Goal: Information Seeking & Learning: Check status

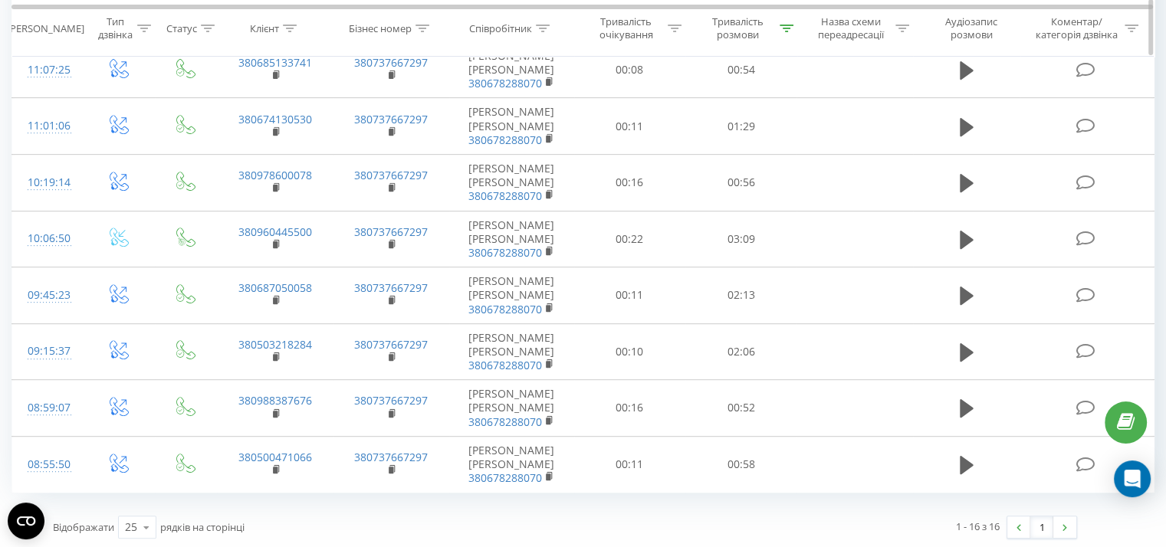
scroll to position [638, 0]
click at [788, 24] on div at bounding box center [786, 28] width 14 height 13
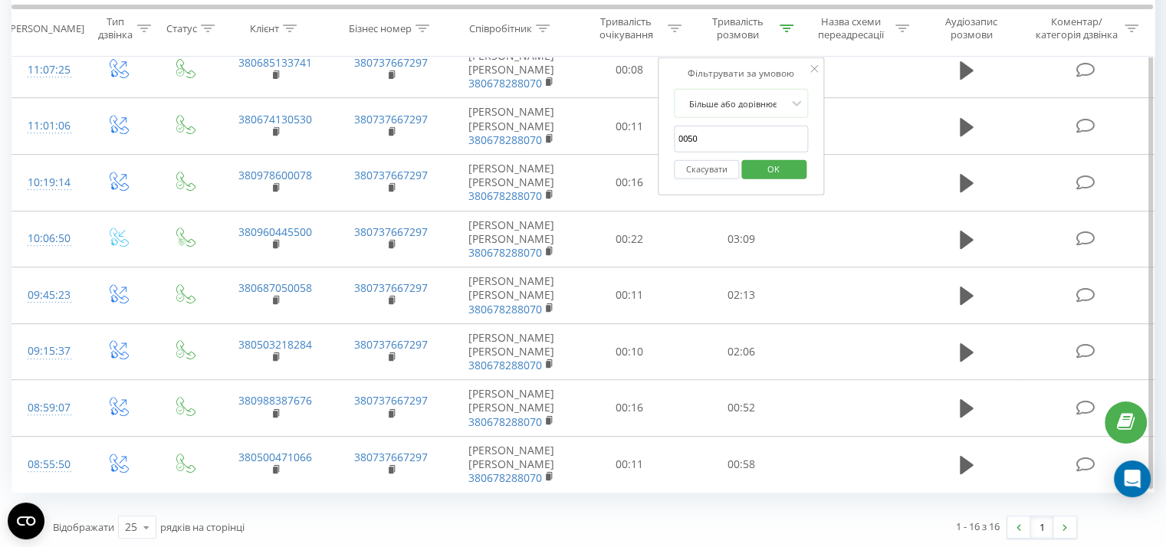
click at [750, 162] on button "OK" at bounding box center [773, 168] width 65 height 19
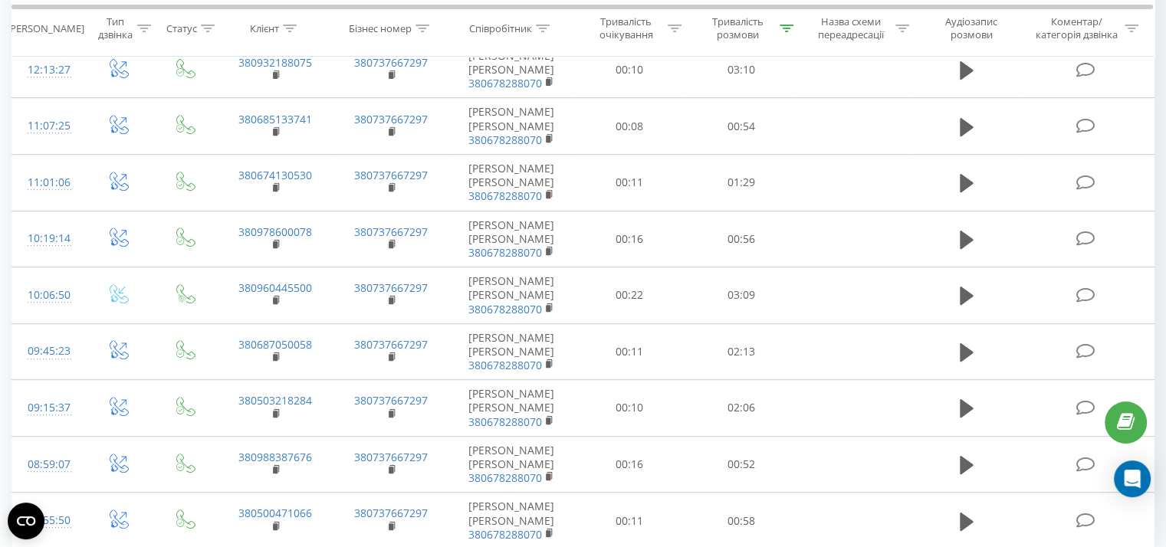
scroll to position [695, 0]
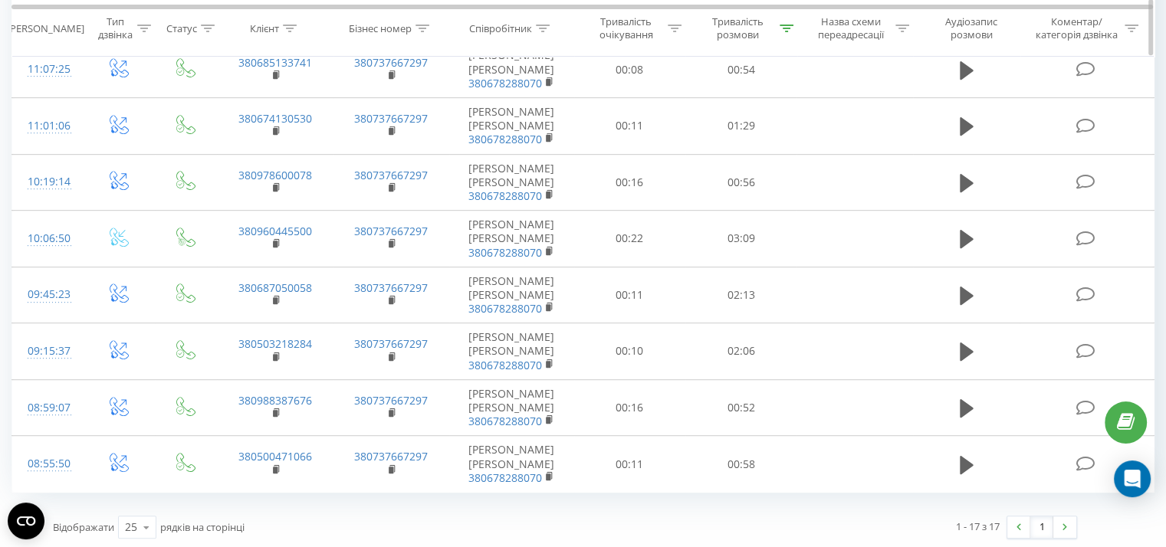
click at [781, 29] on icon at bounding box center [786, 29] width 14 height 8
click at [773, 172] on span "OK" at bounding box center [773, 168] width 43 height 24
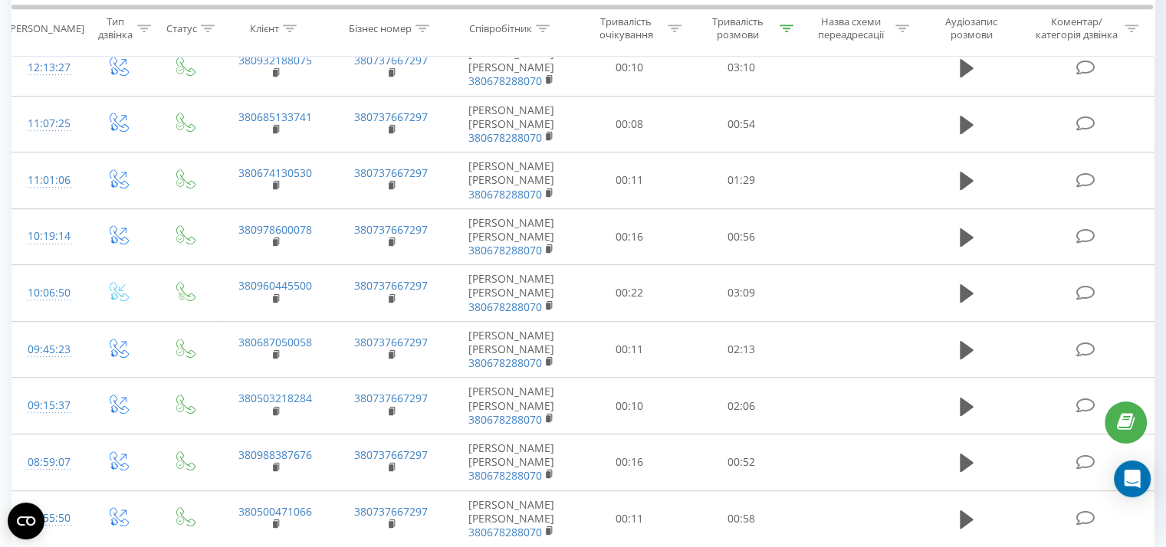
scroll to position [808, 0]
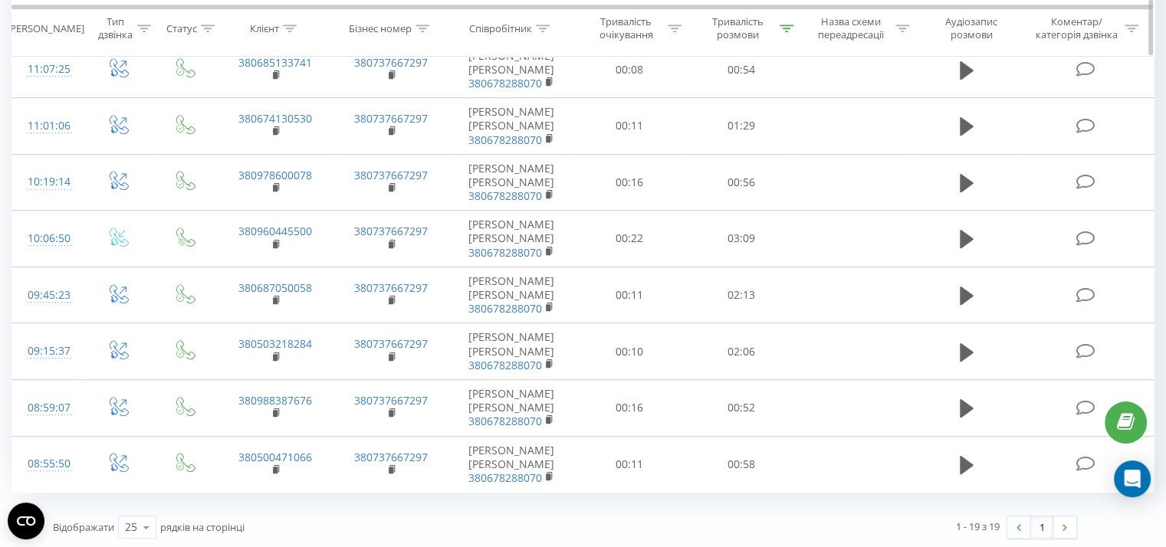
click at [788, 32] on div at bounding box center [786, 28] width 14 height 13
click at [772, 171] on span "OK" at bounding box center [773, 168] width 43 height 24
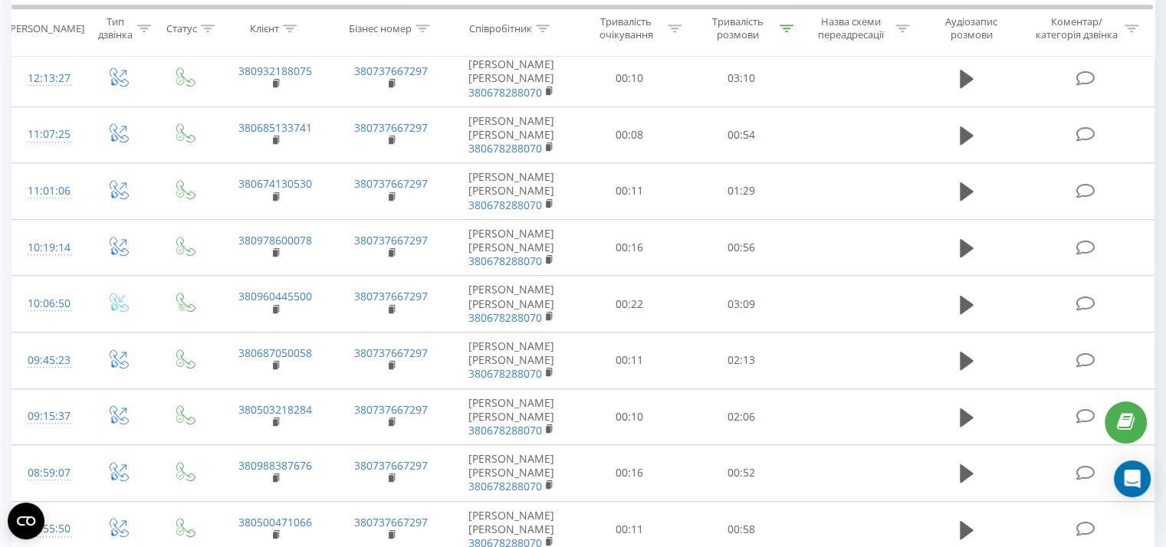
scroll to position [920, 0]
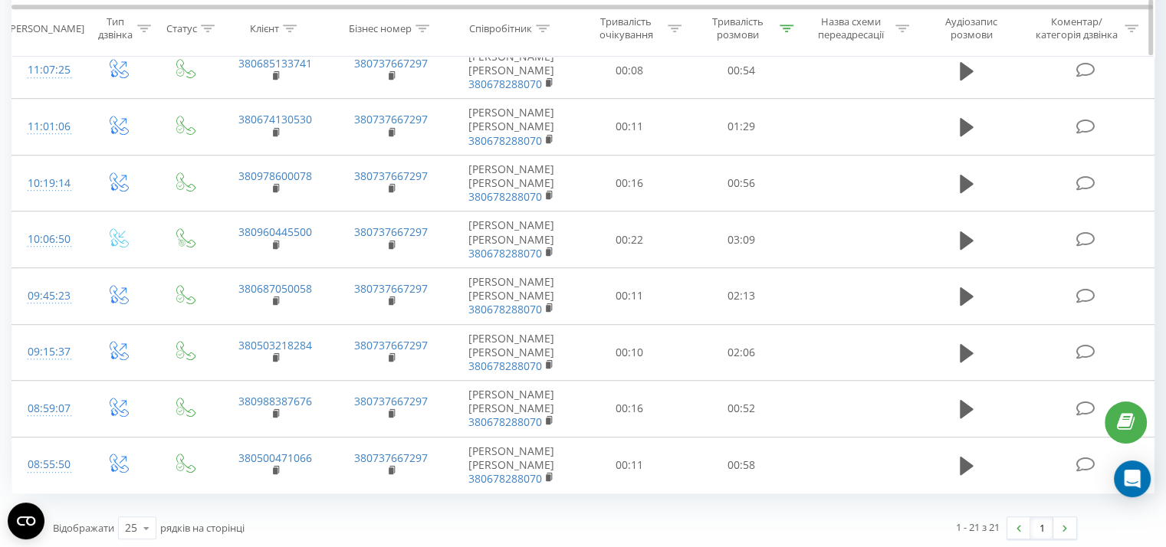
click at [781, 28] on icon at bounding box center [786, 29] width 14 height 8
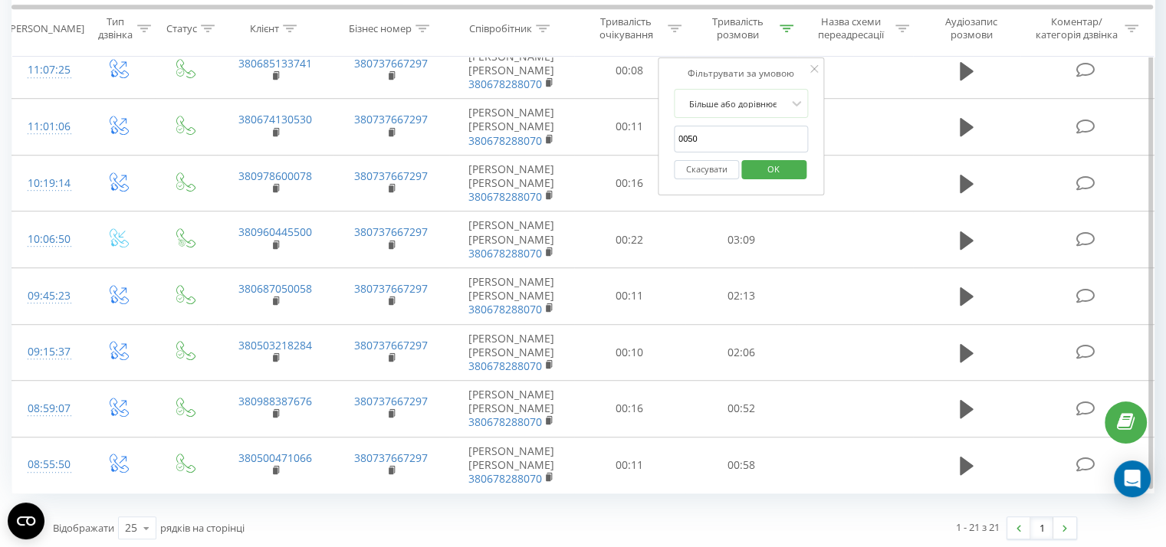
click at [769, 168] on span "OK" at bounding box center [773, 169] width 43 height 24
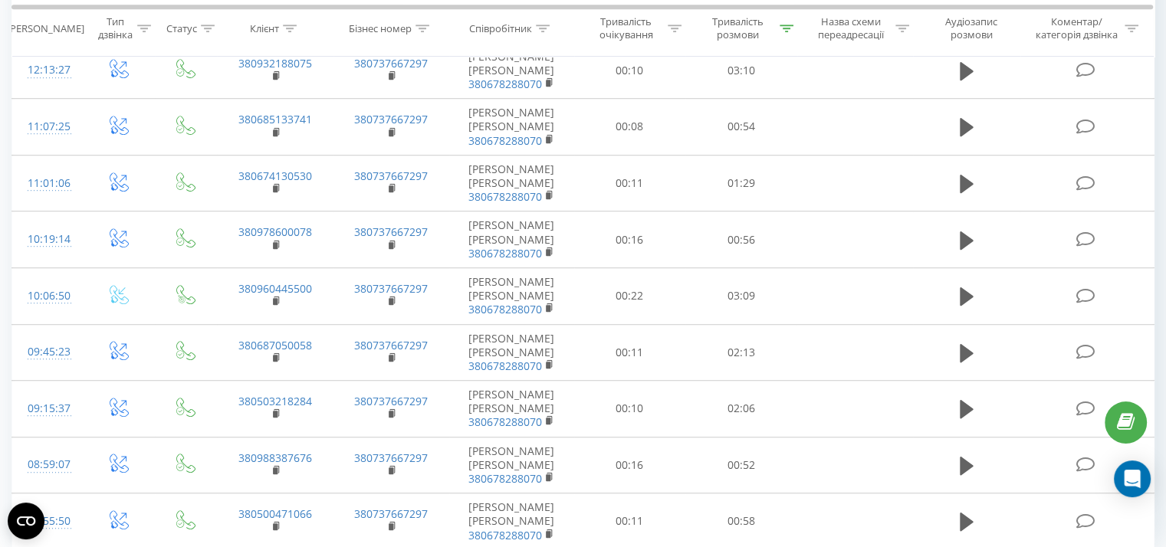
scroll to position [976, 0]
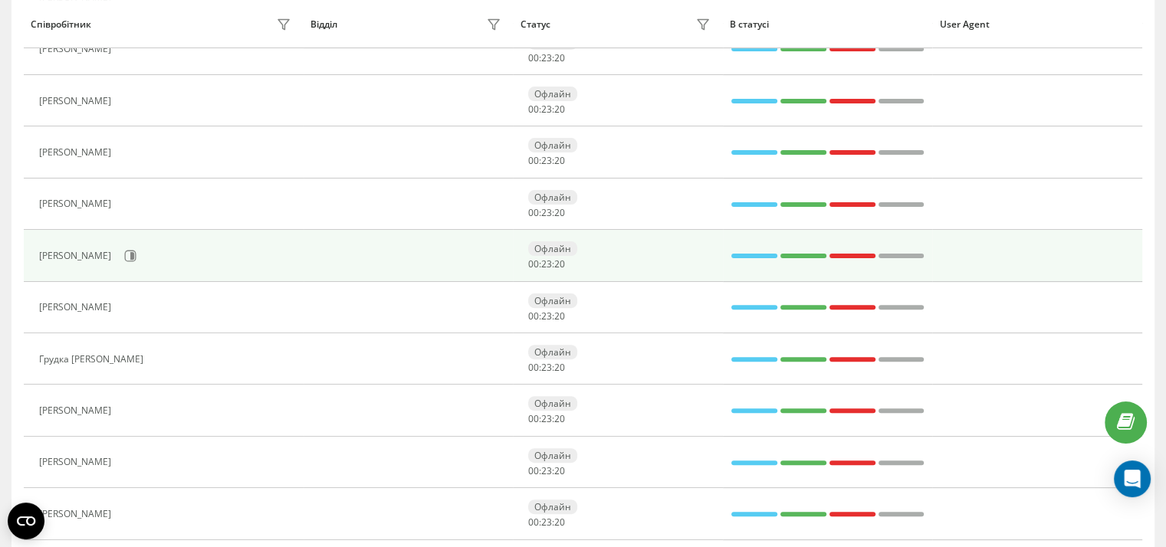
scroll to position [427, 0]
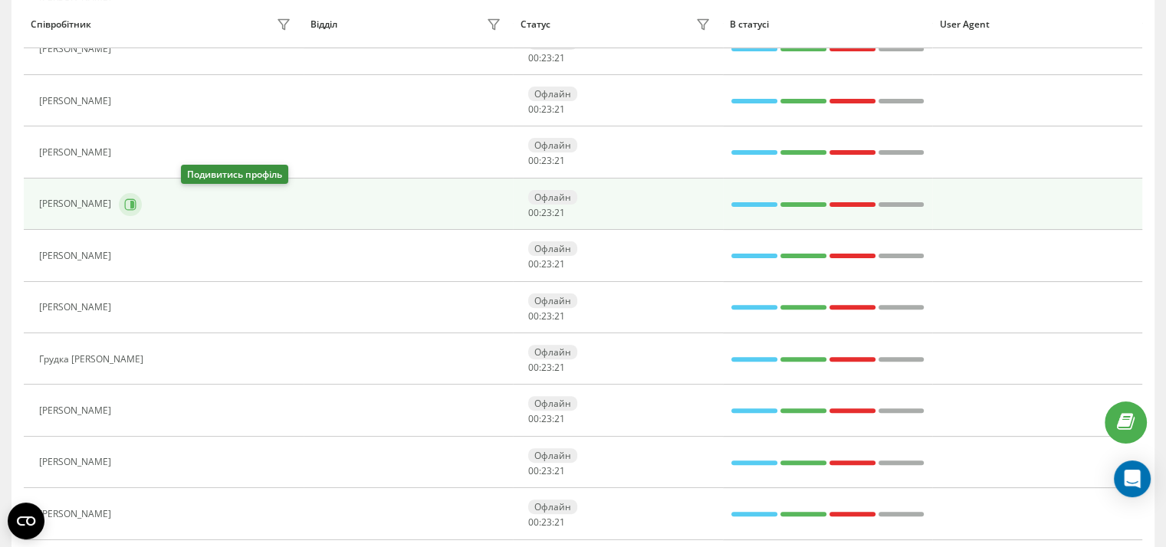
click at [136, 202] on icon at bounding box center [130, 203] width 11 height 11
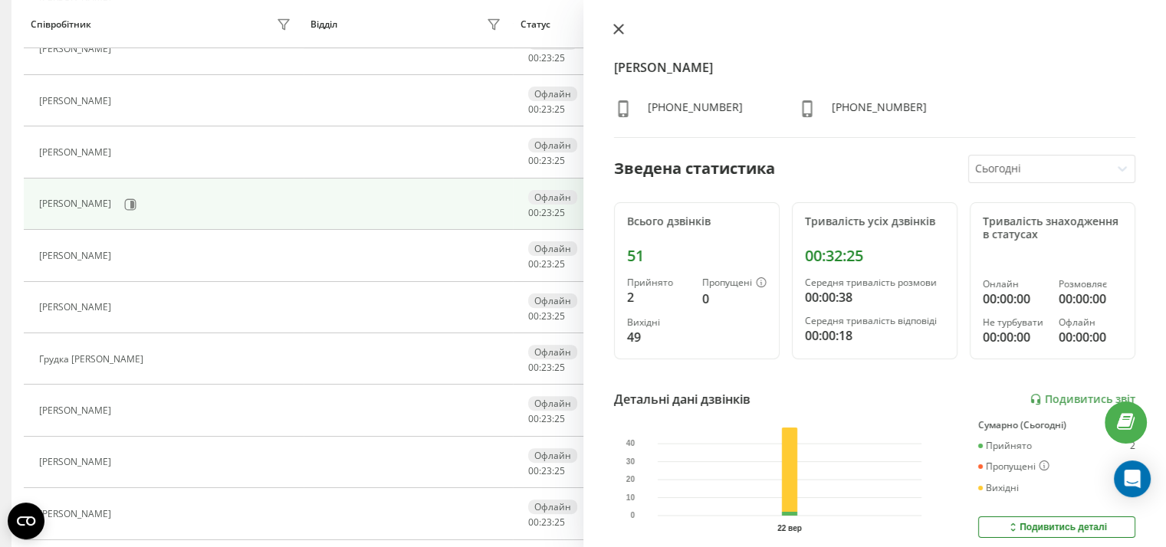
click at [622, 28] on icon at bounding box center [618, 29] width 11 height 11
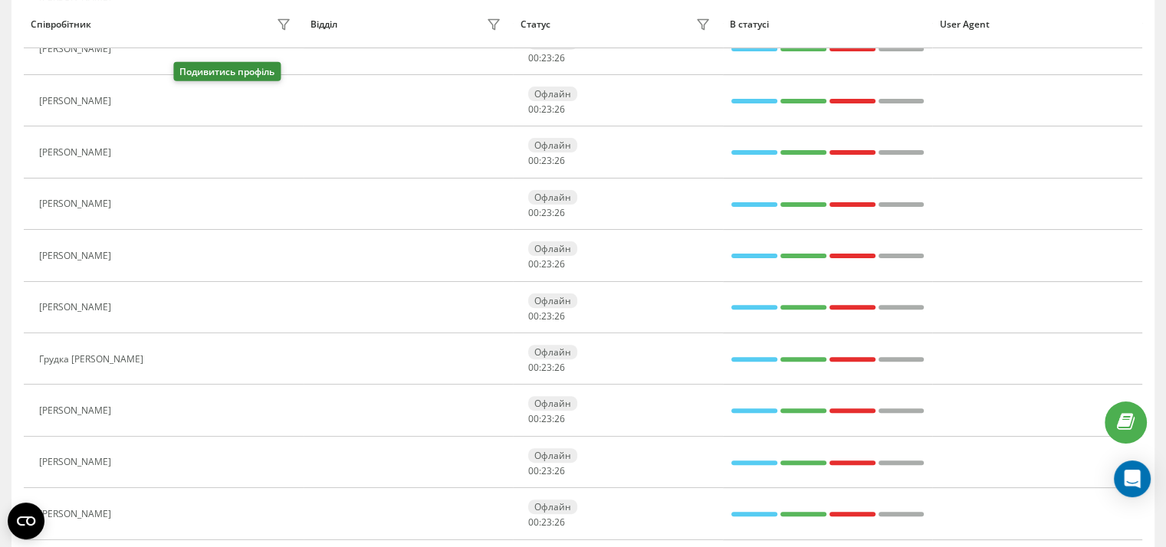
click at [134, 103] on icon at bounding box center [128, 100] width 11 height 11
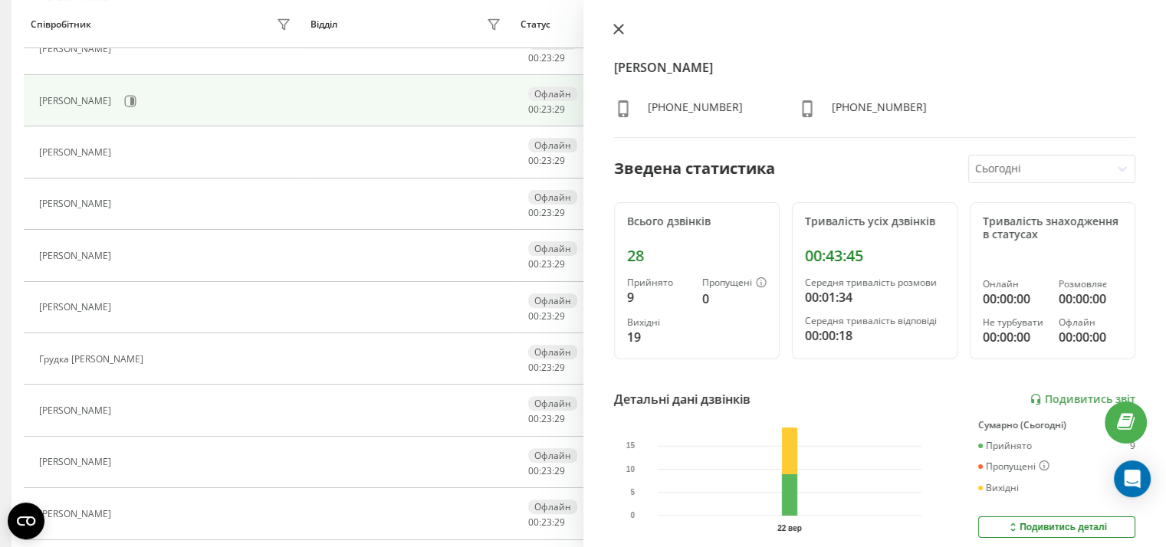
click at [619, 28] on icon at bounding box center [617, 29] width 9 height 9
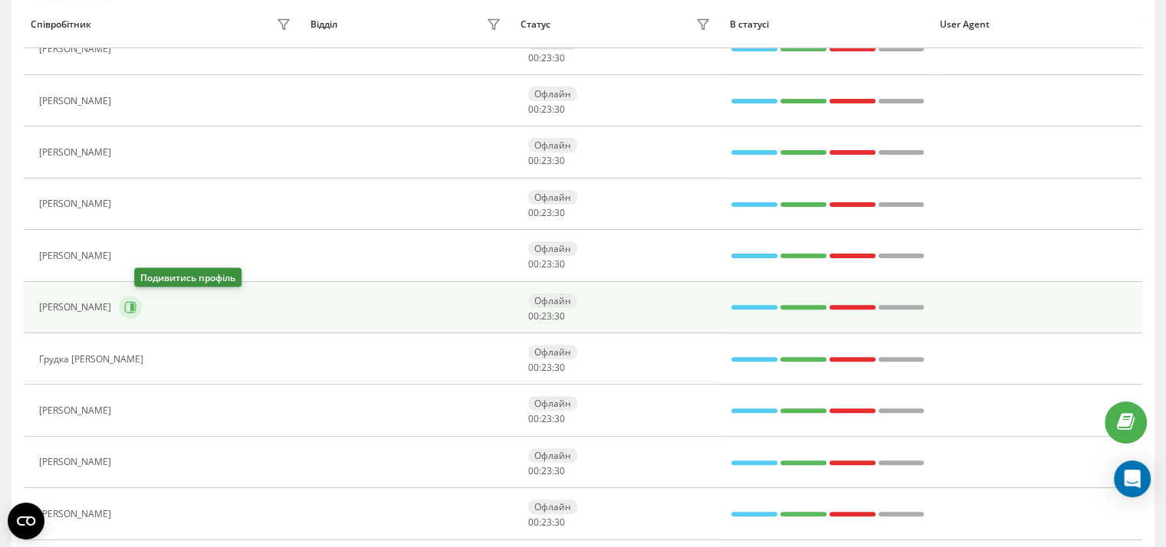
click at [136, 308] on icon at bounding box center [130, 307] width 12 height 12
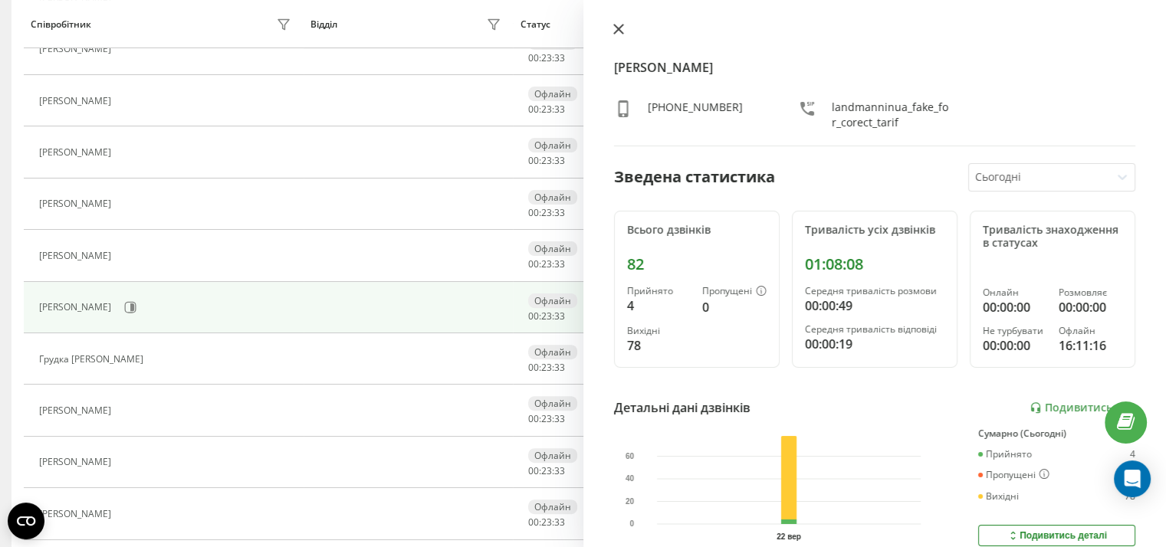
click at [619, 29] on icon at bounding box center [618, 29] width 11 height 11
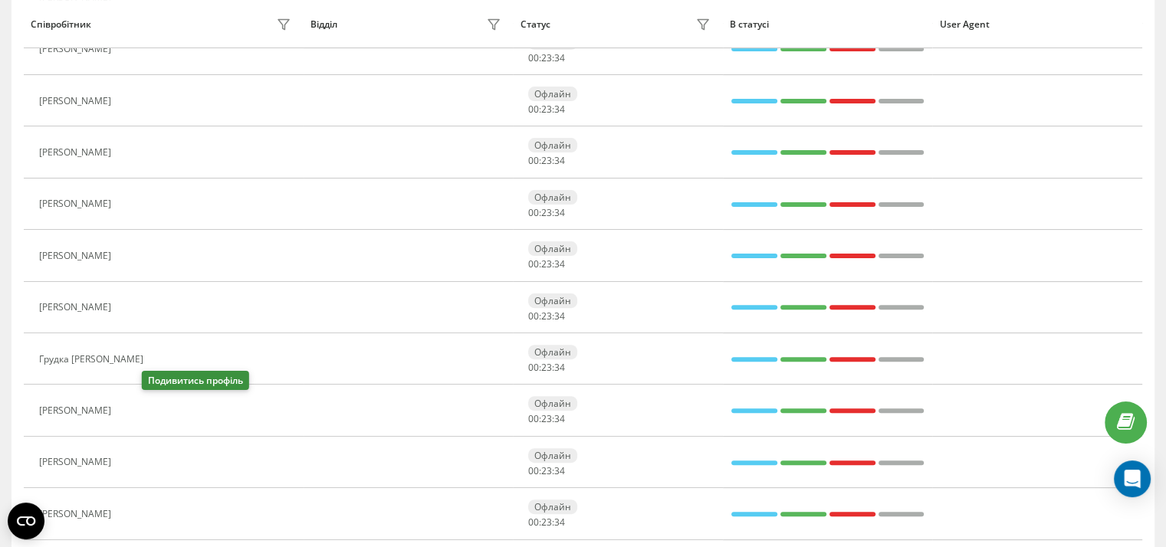
click at [134, 405] on icon at bounding box center [128, 411] width 12 height 12
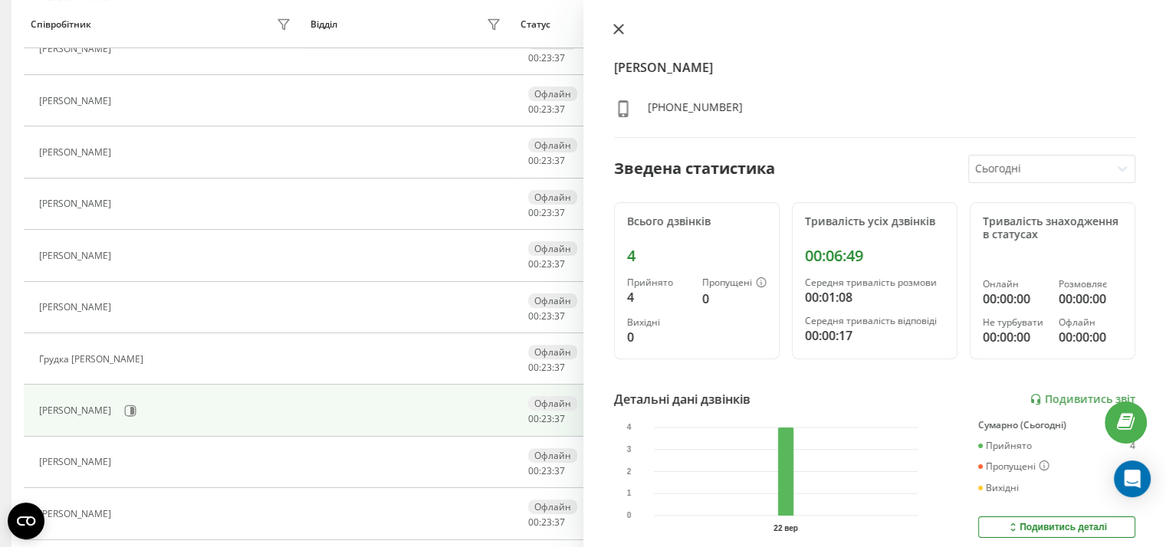
drag, startPoint x: 616, startPoint y: 24, endPoint x: 746, endPoint y: 34, distance: 129.9
click at [617, 24] on icon at bounding box center [618, 29] width 11 height 11
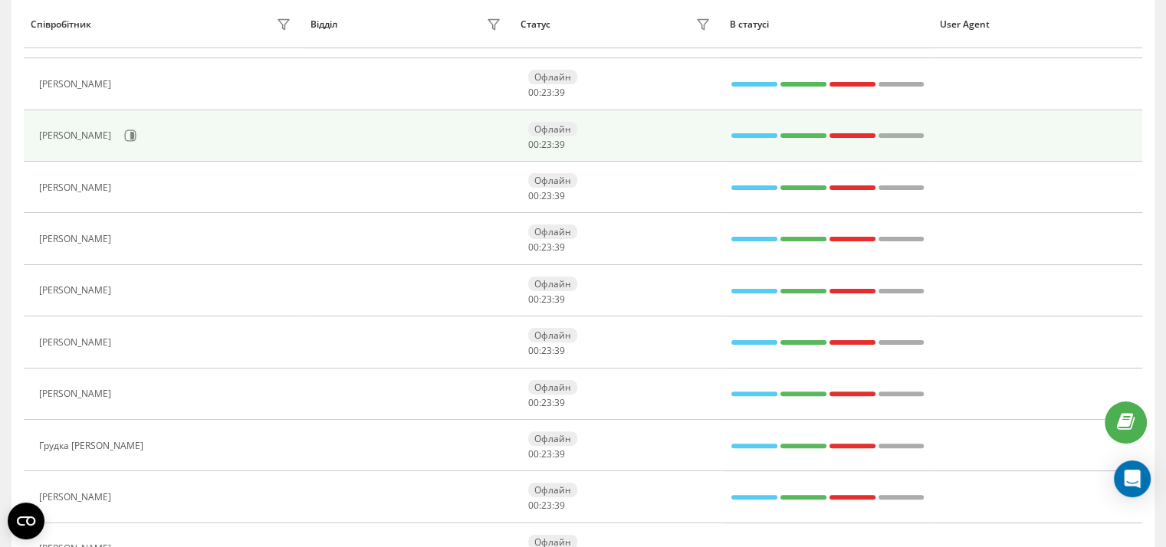
scroll to position [332, 0]
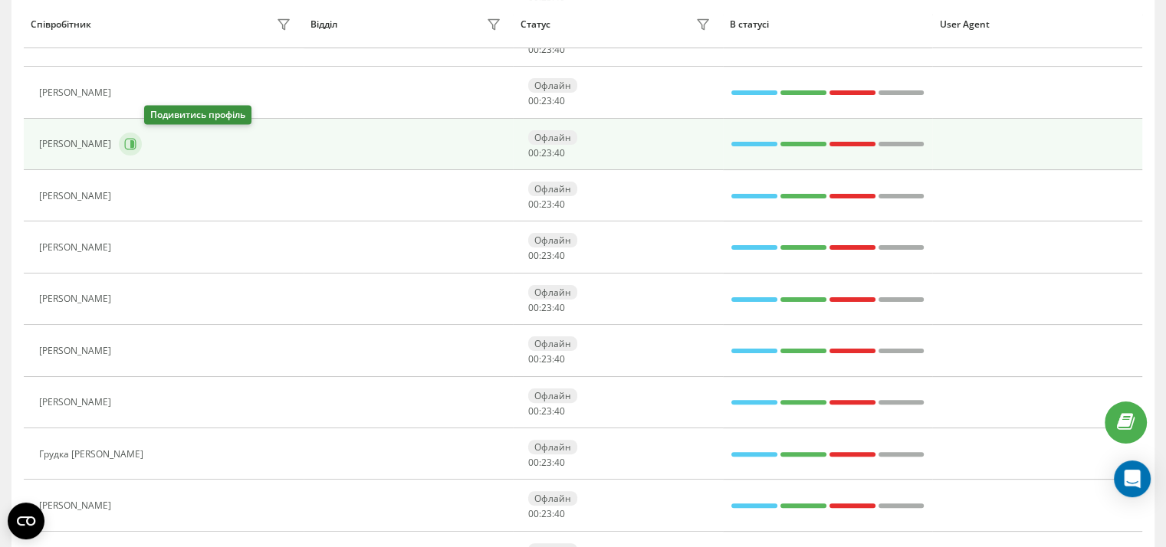
click at [134, 140] on icon at bounding box center [132, 144] width 4 height 8
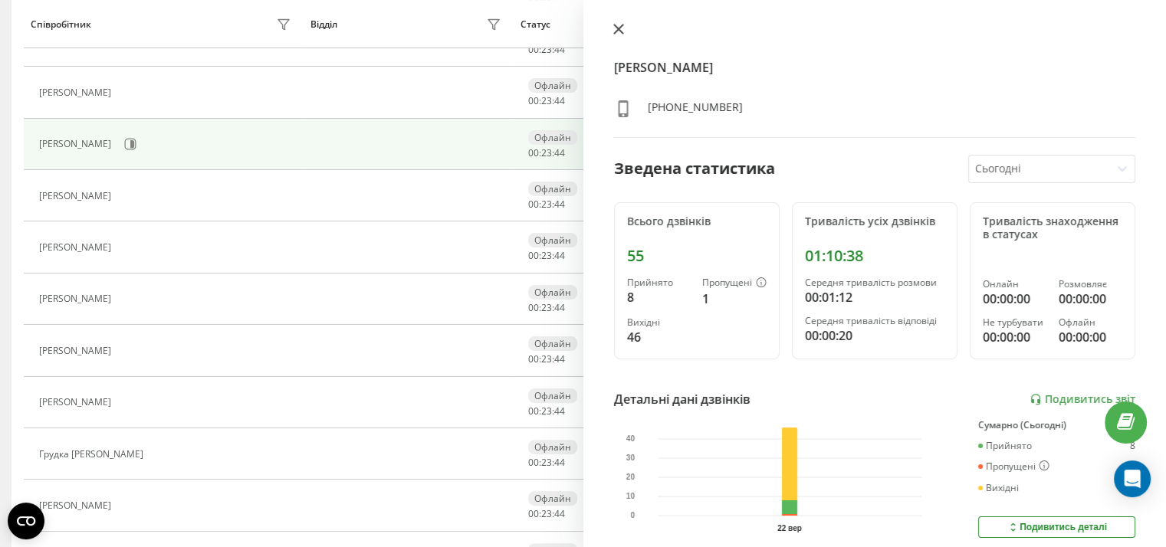
click at [618, 31] on icon at bounding box center [618, 29] width 11 height 11
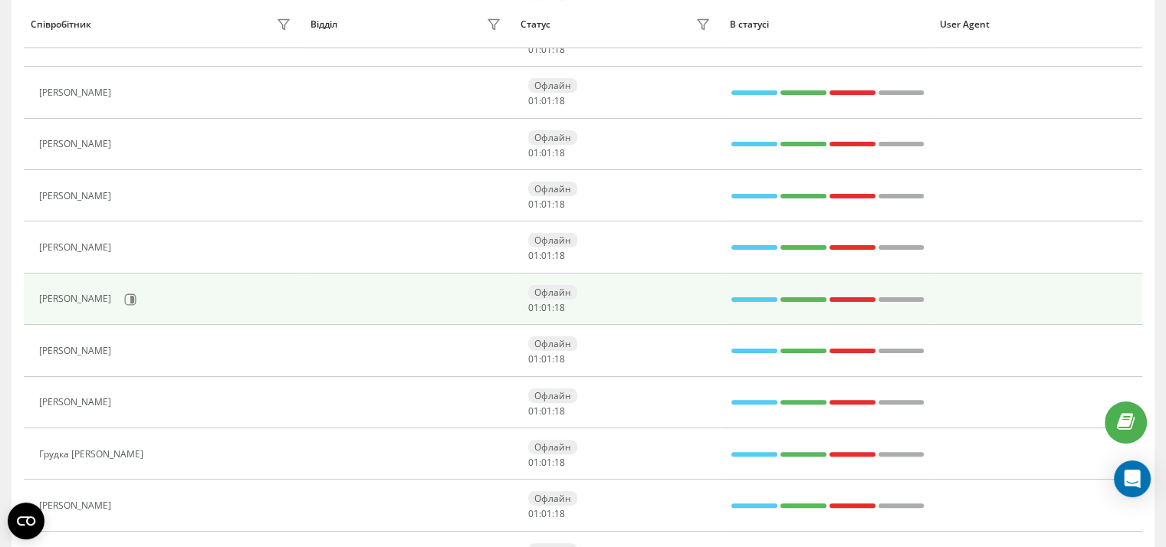
scroll to position [332, 0]
click at [142, 297] on button at bounding box center [130, 299] width 23 height 23
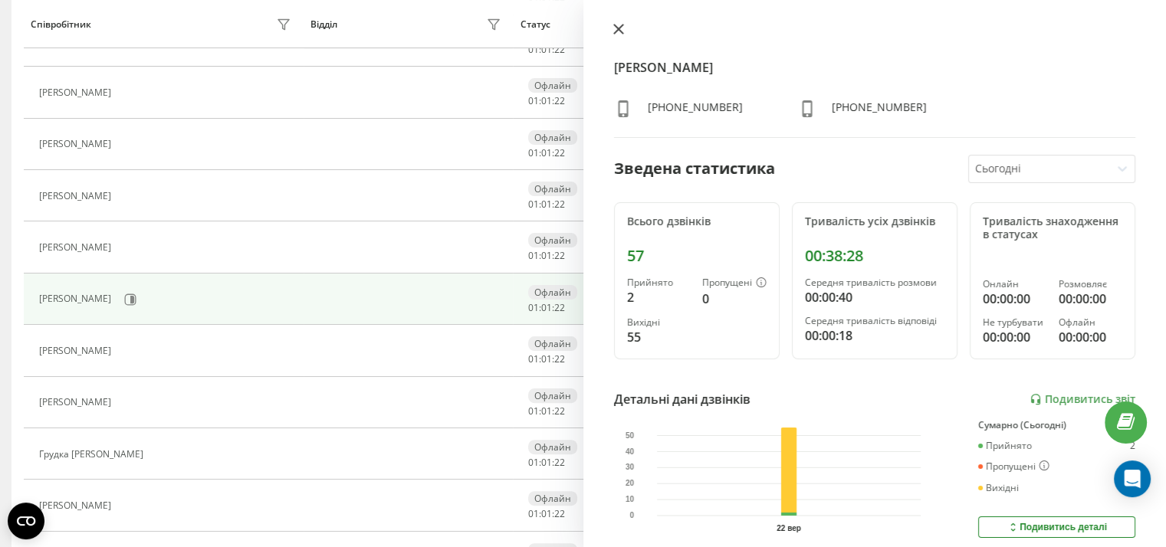
click at [618, 27] on icon at bounding box center [618, 29] width 11 height 11
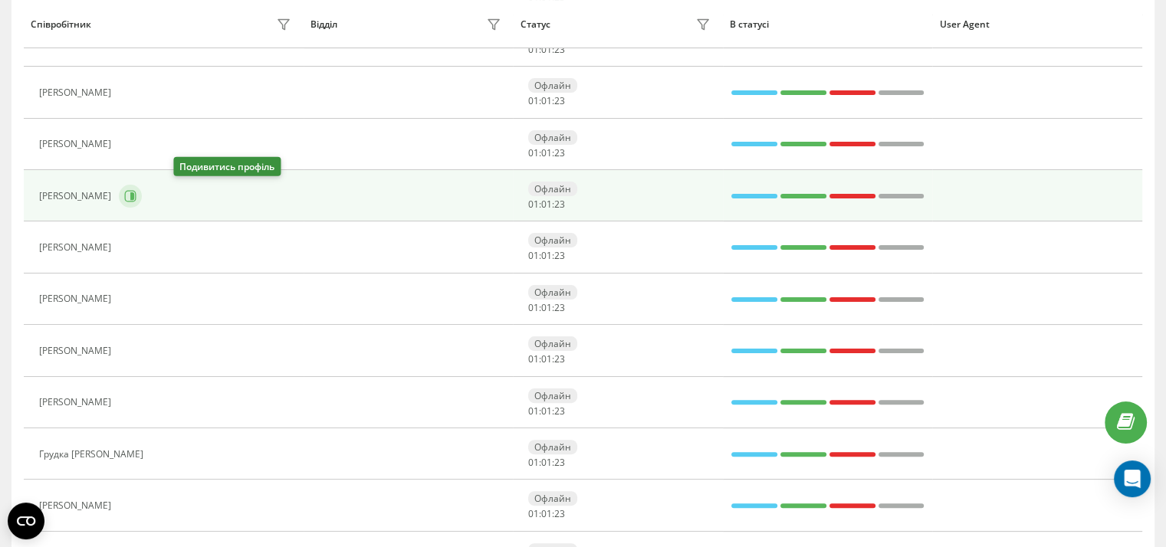
click at [136, 195] on icon at bounding box center [130, 195] width 11 height 11
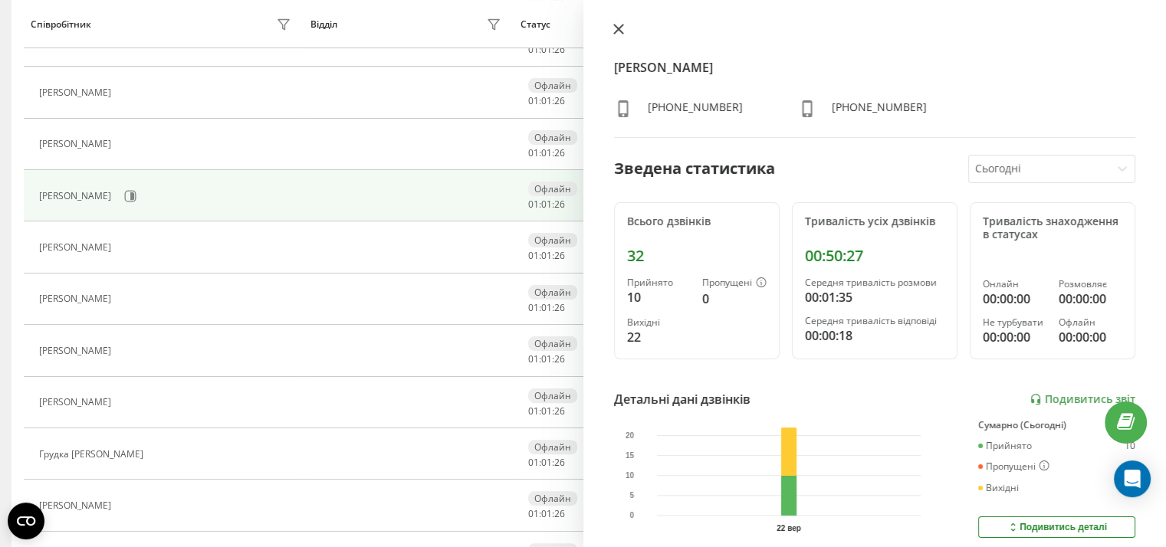
click at [616, 31] on icon at bounding box center [617, 29] width 9 height 9
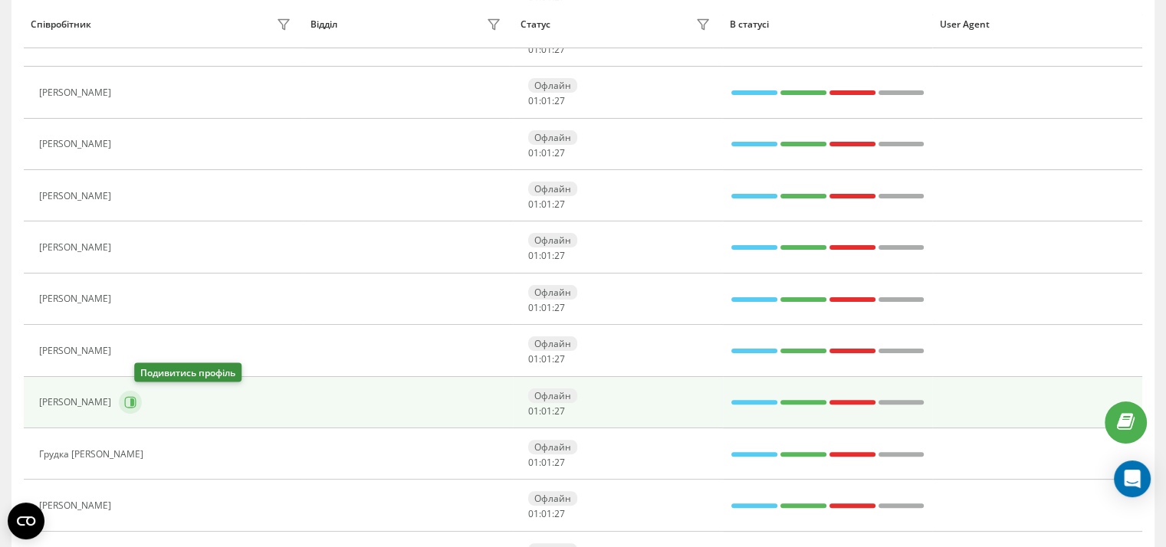
click at [136, 399] on icon at bounding box center [130, 402] width 12 height 12
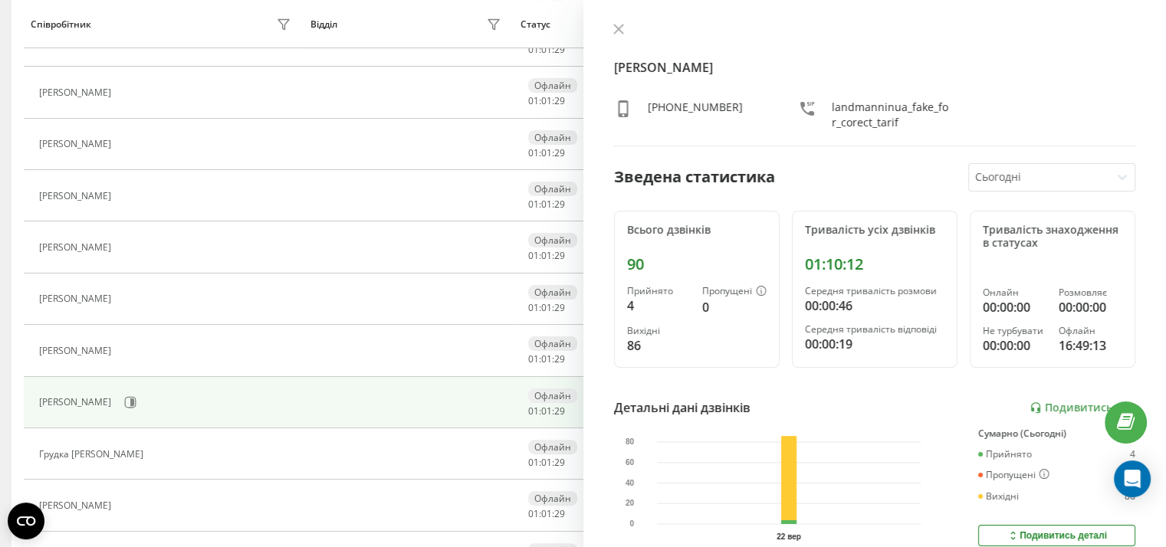
click at [618, 24] on icon at bounding box center [618, 29] width 11 height 11
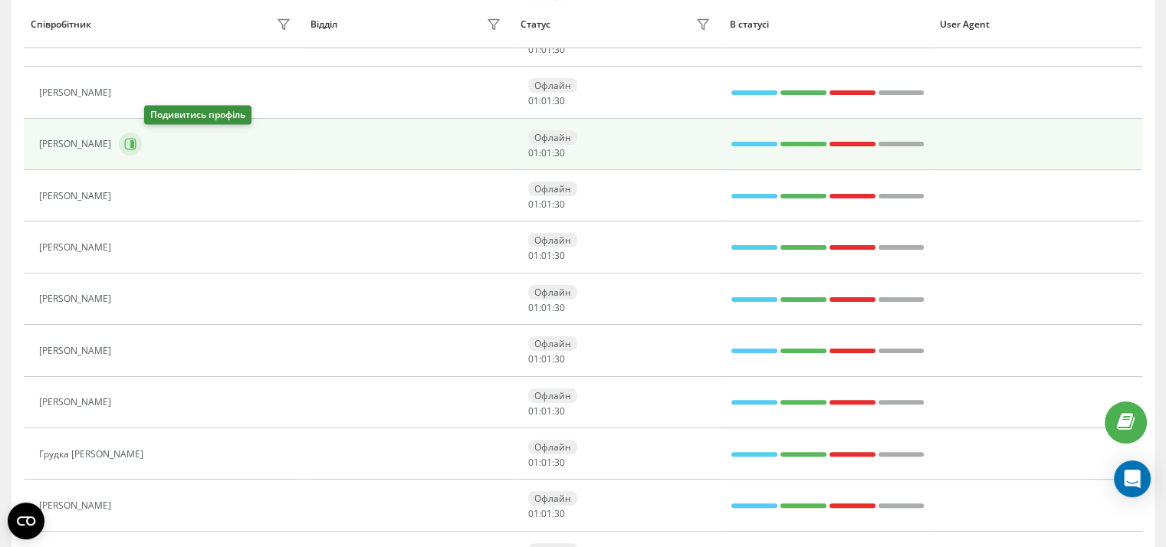
click at [142, 143] on button at bounding box center [130, 144] width 23 height 23
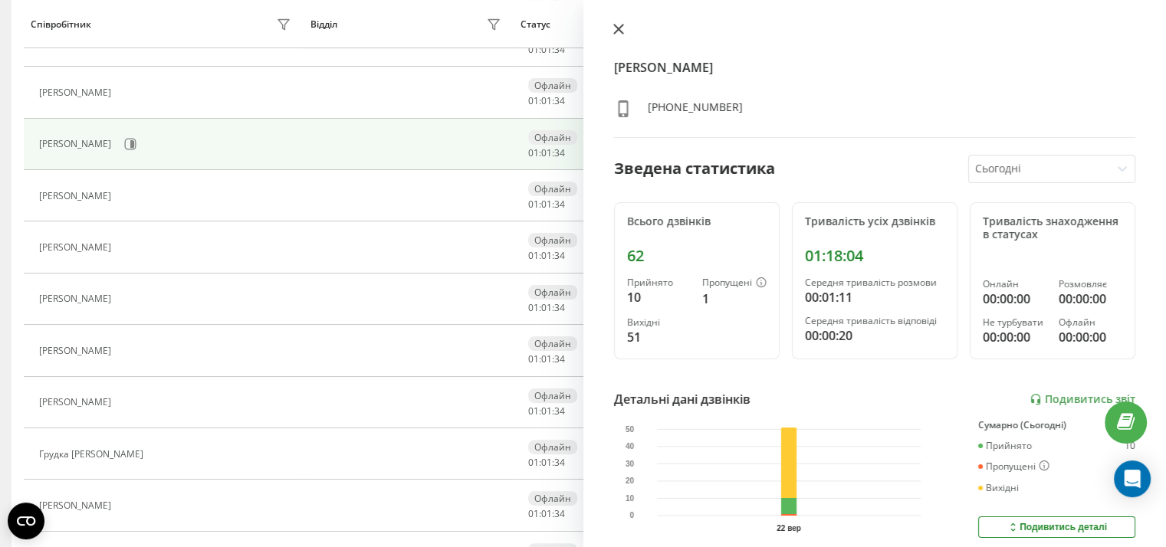
click at [618, 28] on icon at bounding box center [618, 29] width 11 height 11
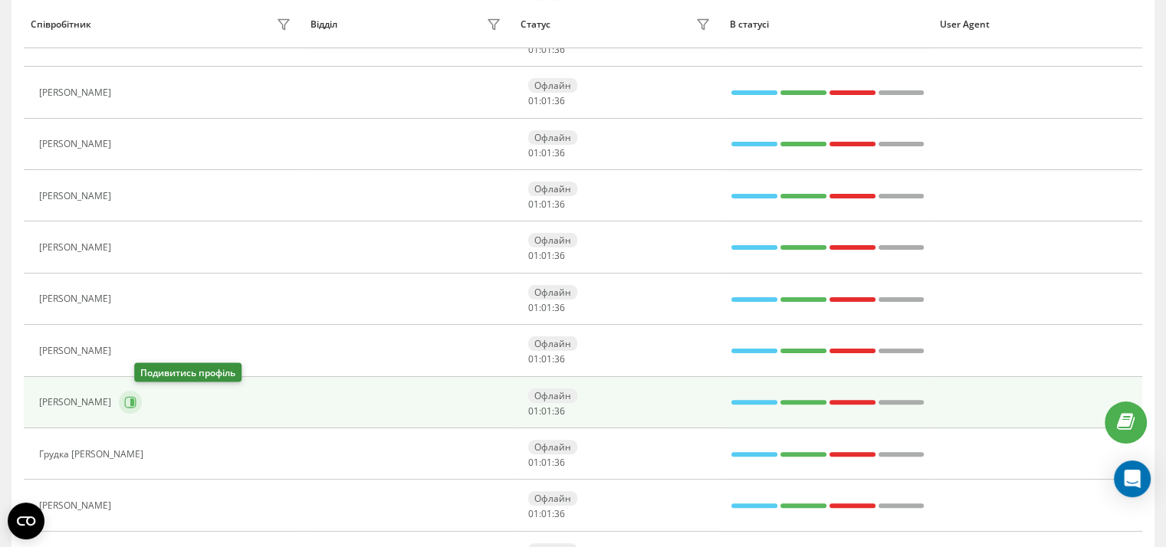
click at [134, 401] on icon at bounding box center [132, 403] width 4 height 8
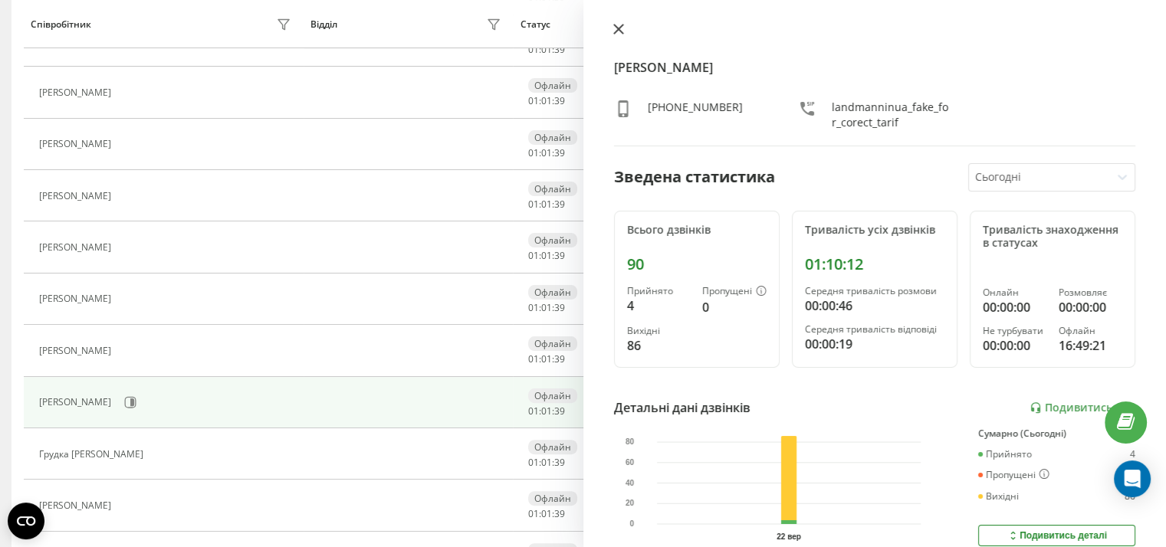
click at [615, 28] on icon at bounding box center [618, 29] width 11 height 11
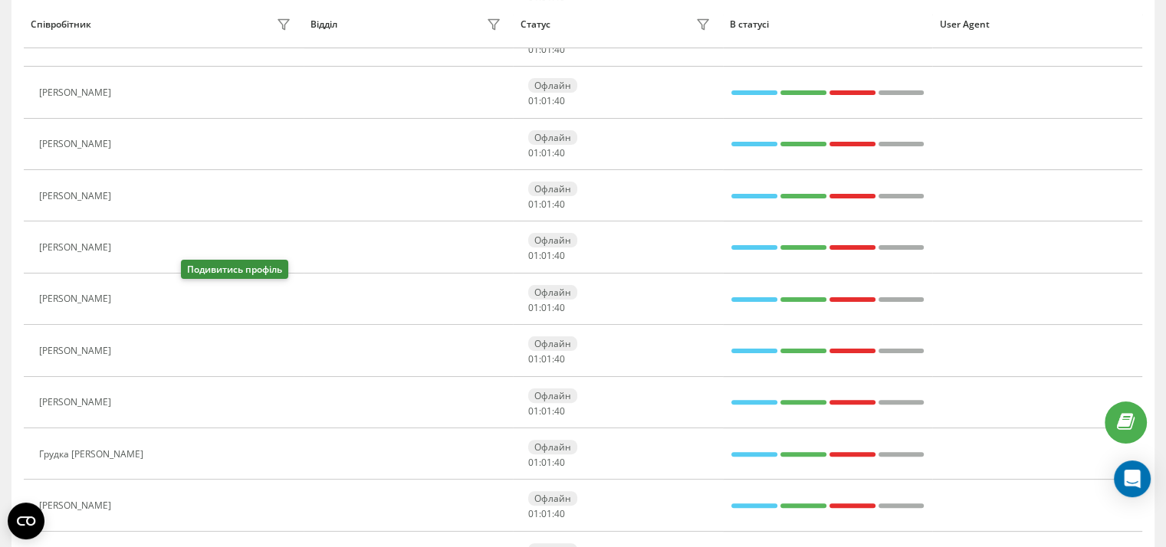
click at [134, 302] on icon at bounding box center [128, 300] width 12 height 12
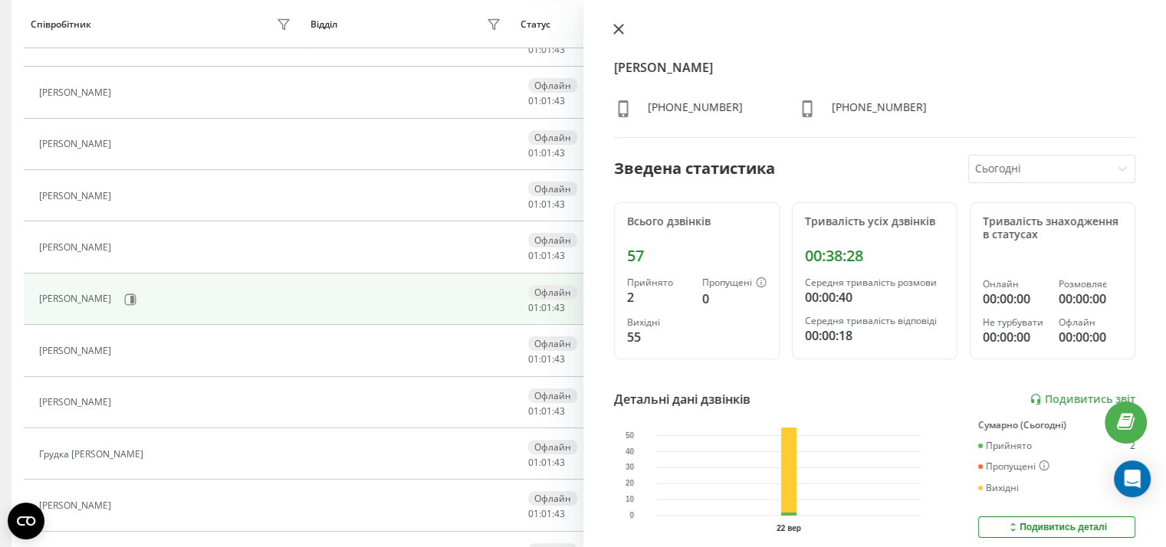
click at [619, 24] on icon at bounding box center [618, 29] width 11 height 11
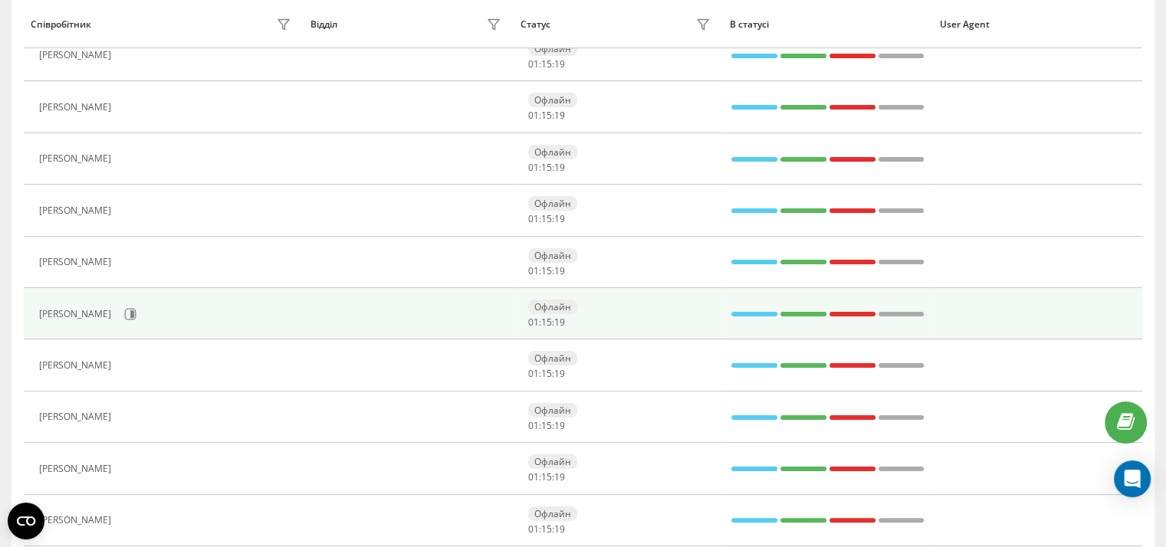
scroll to position [215, 0]
click at [142, 309] on button at bounding box center [130, 313] width 23 height 23
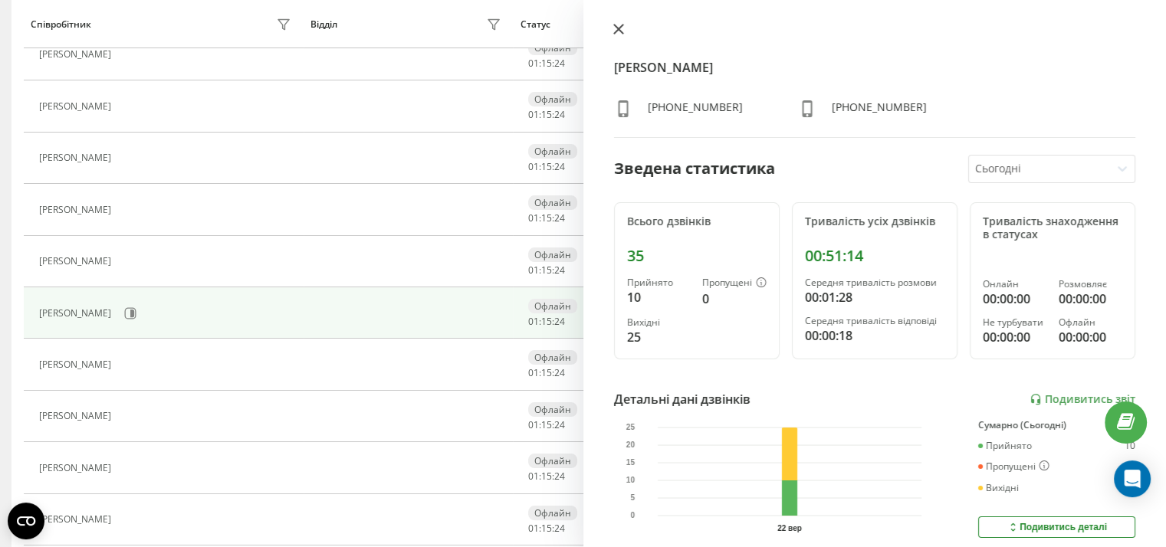
click at [614, 28] on icon at bounding box center [618, 29] width 11 height 11
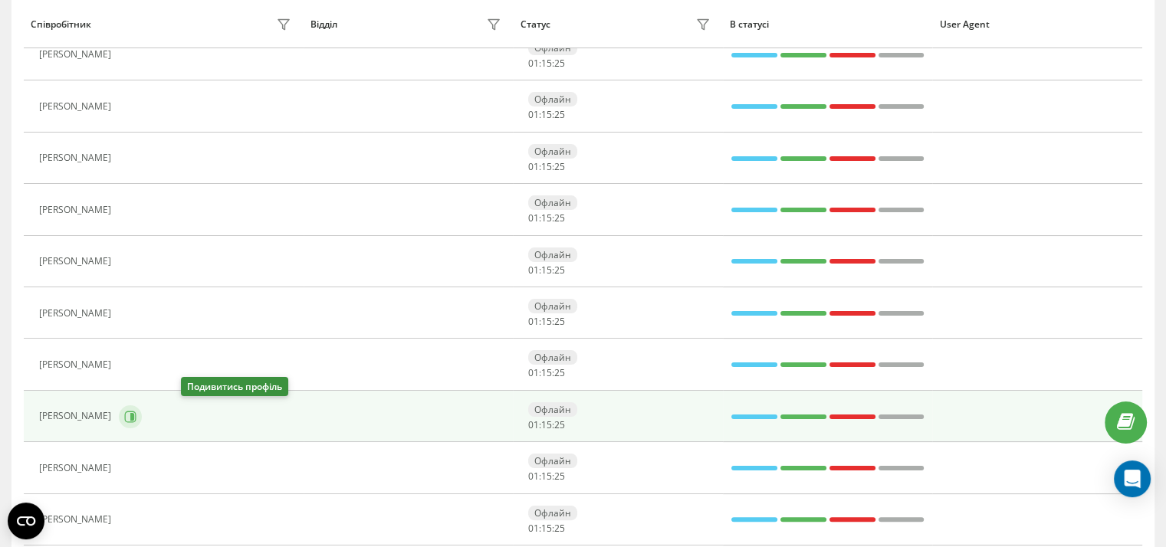
click at [136, 412] on icon at bounding box center [130, 417] width 12 height 12
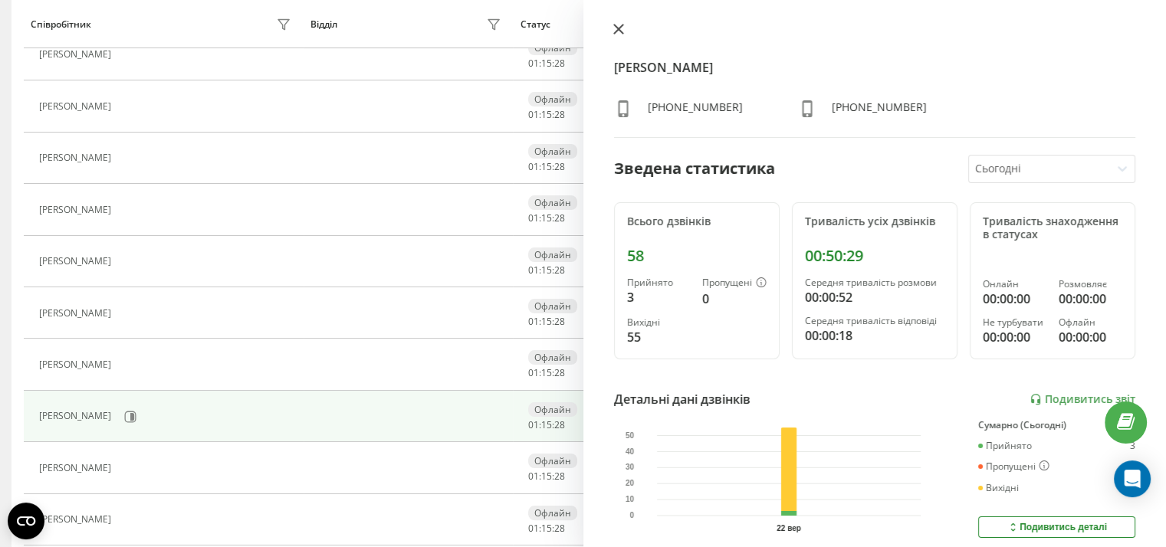
click at [615, 27] on icon at bounding box center [617, 29] width 9 height 9
